Goal: Information Seeking & Learning: Learn about a topic

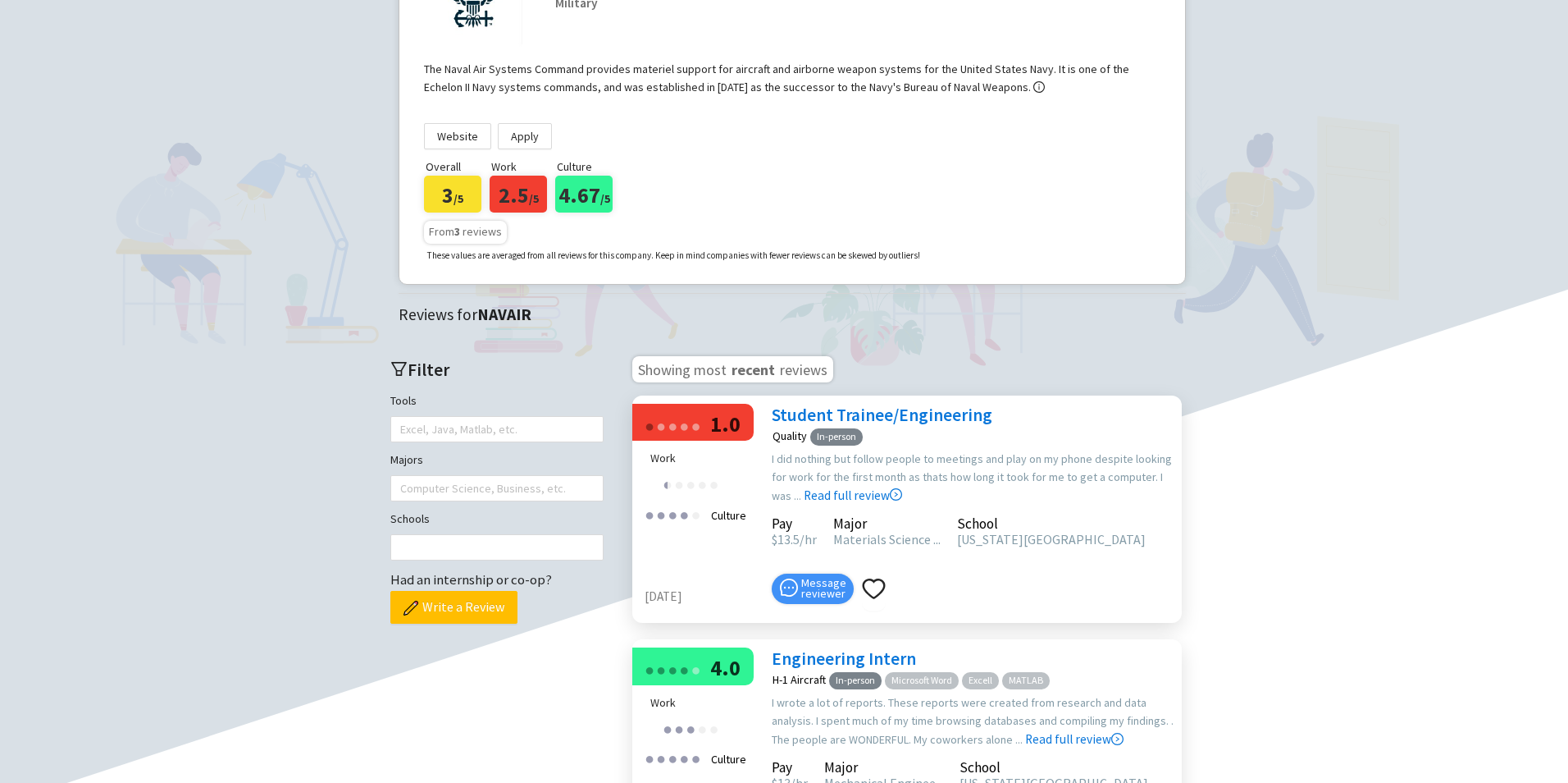
scroll to position [164, 0]
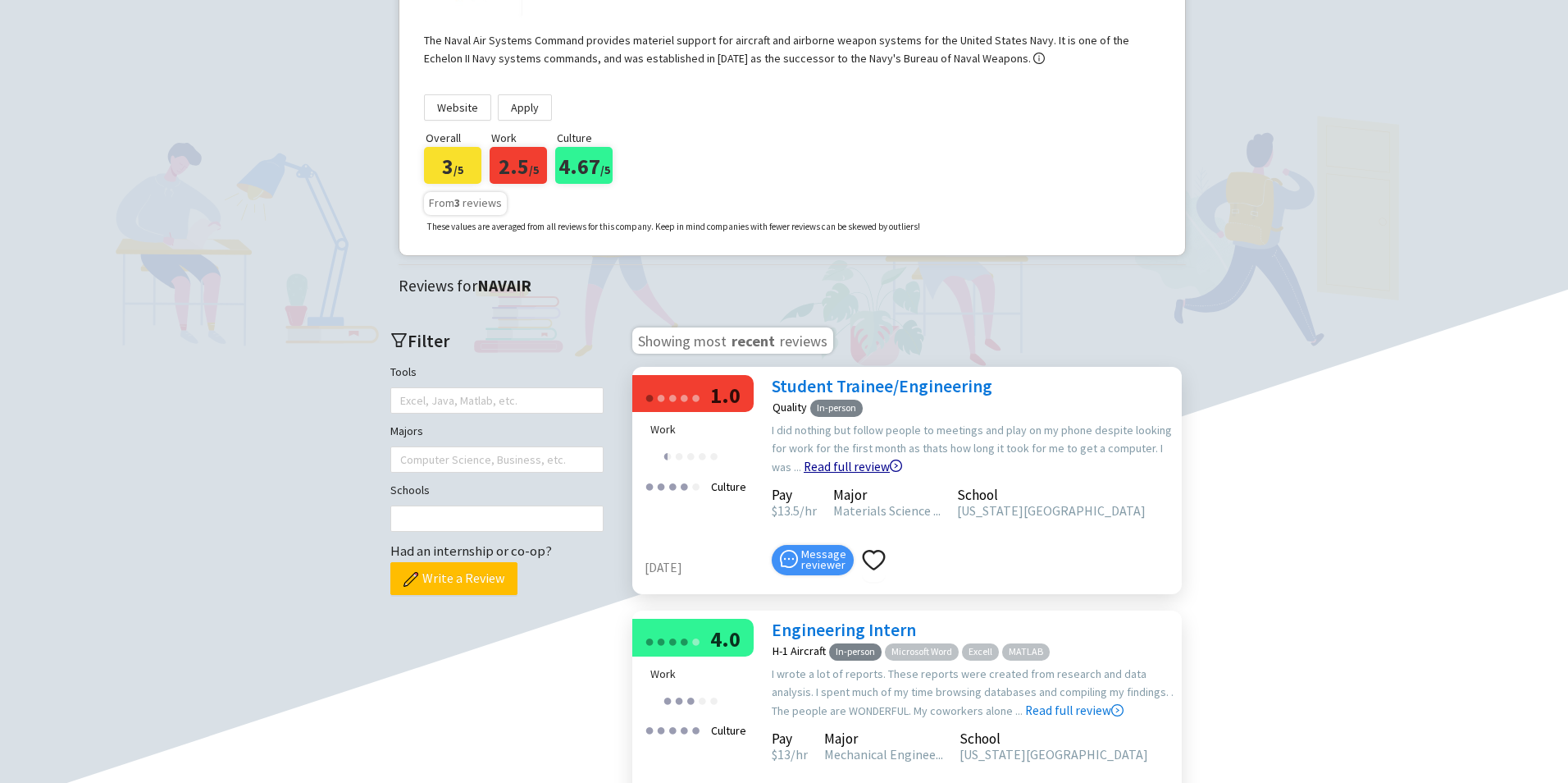
click at [828, 473] on link "Read full review" at bounding box center [852, 426] width 99 height 98
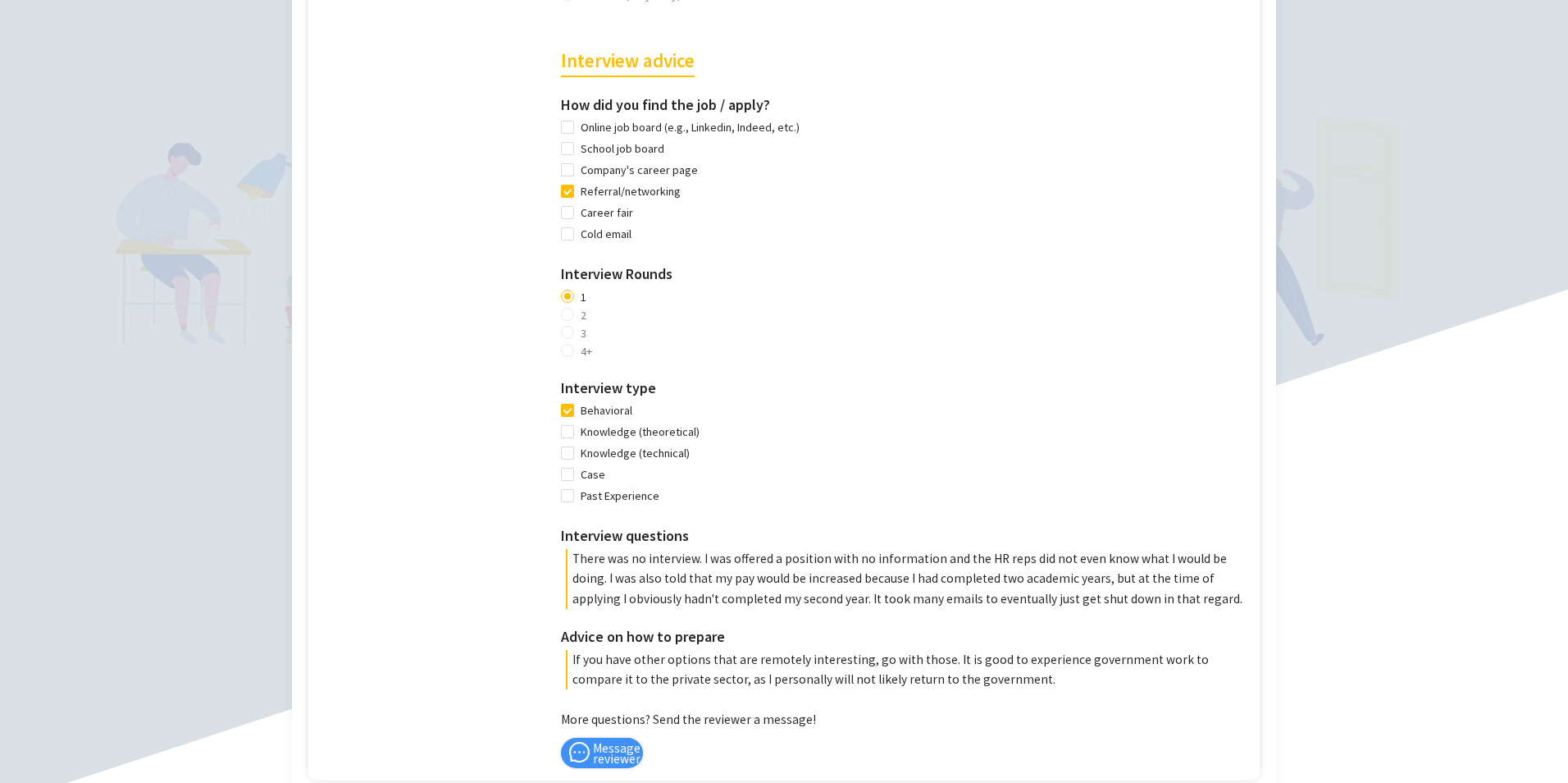
scroll to position [984, 0]
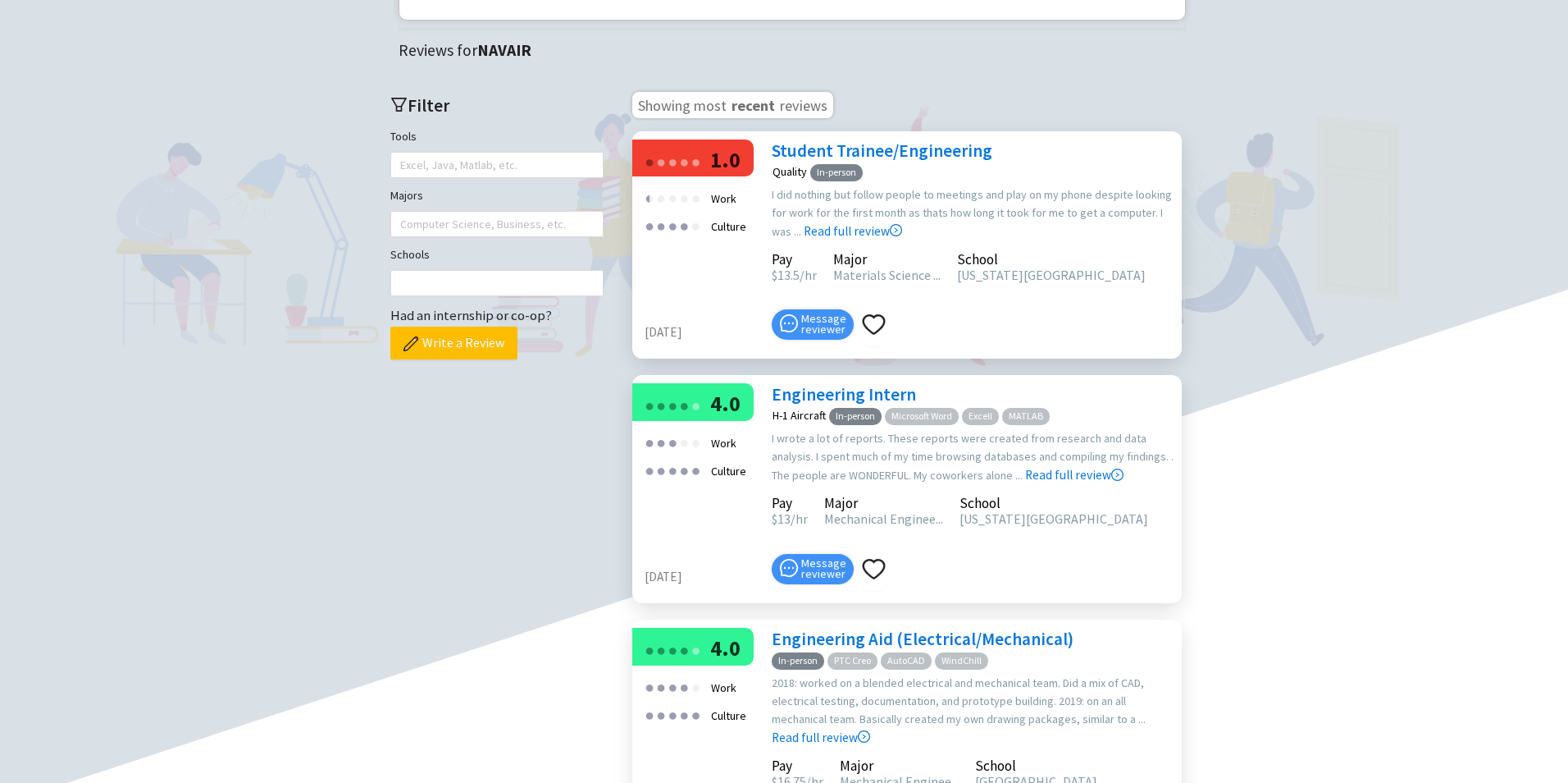
scroll to position [429, 0]
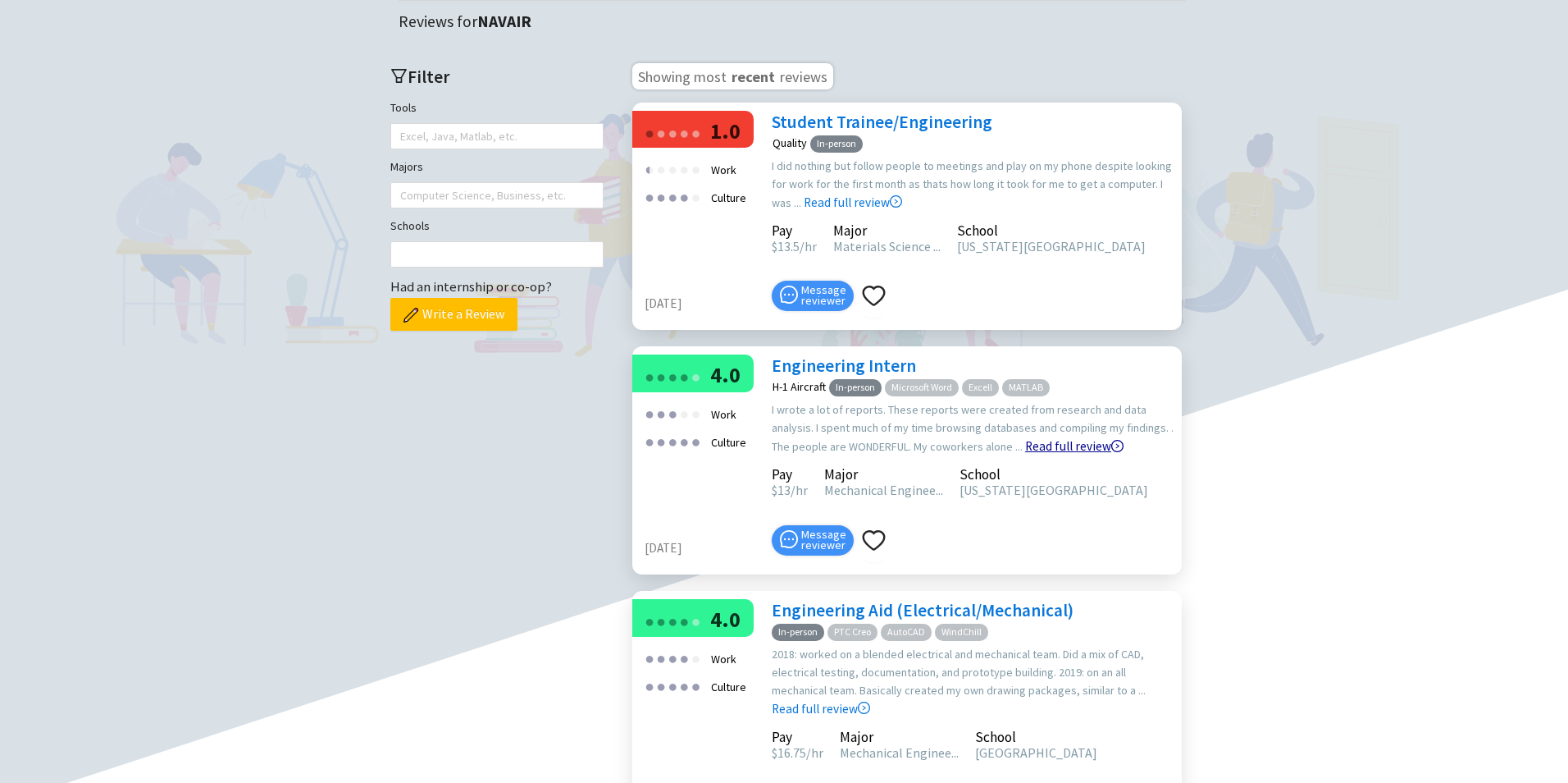
click at [1025, 439] on link "Read full review" at bounding box center [1073, 405] width 99 height 98
